Goal: Find specific page/section: Find specific page/section

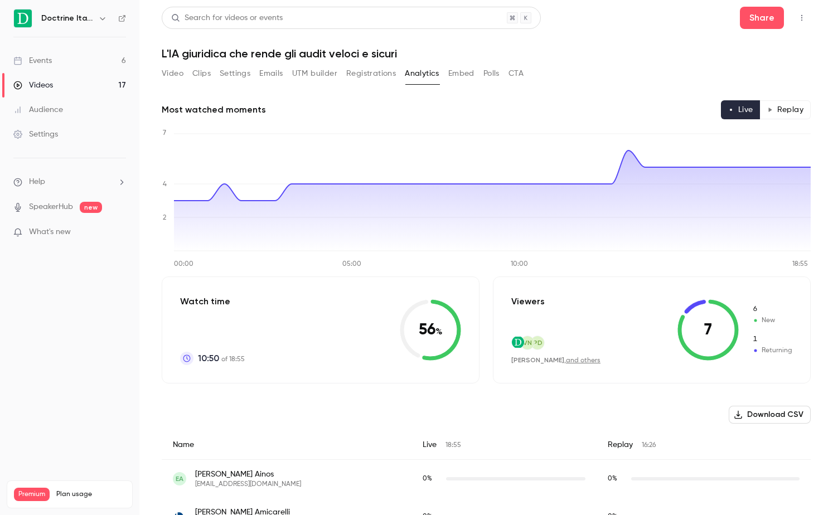
click at [173, 80] on button "Video" at bounding box center [173, 74] width 22 height 18
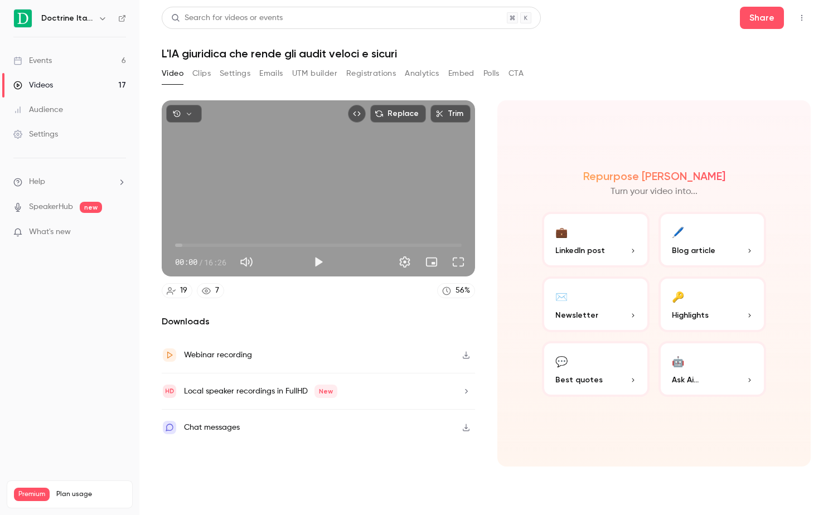
click at [77, 51] on link "Events 6" at bounding box center [69, 61] width 139 height 25
